Goal: Transaction & Acquisition: Register for event/course

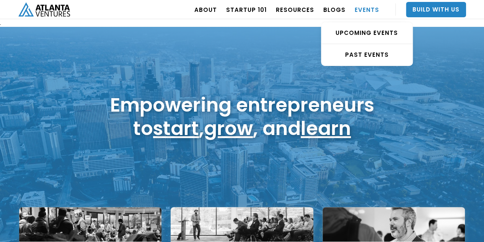
click at [367, 3] on link "EVENTS" at bounding box center [367, 9] width 25 height 21
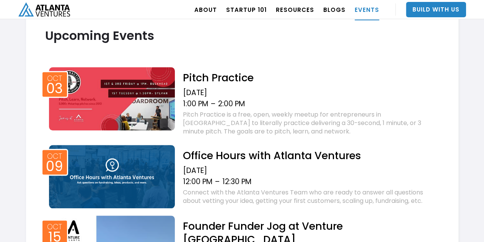
scroll to position [284, 0]
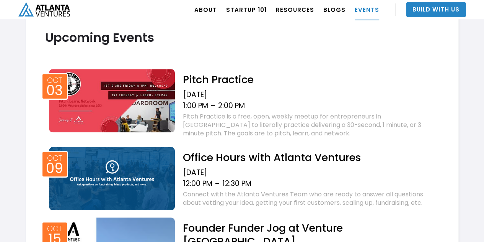
click at [202, 154] on h2 "Office Hours with Atlanta Ventures" at bounding box center [311, 156] width 257 height 13
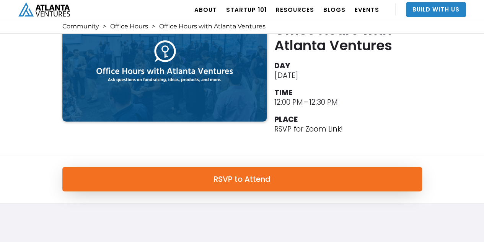
scroll to position [36, 0]
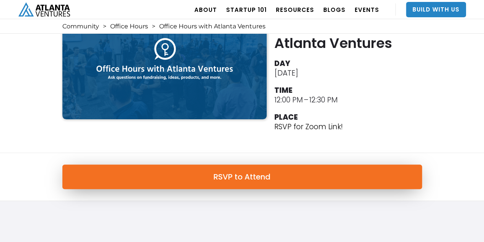
click at [212, 184] on link "RSVP to Attend" at bounding box center [242, 176] width 360 height 25
